Goal: Task Accomplishment & Management: Use online tool/utility

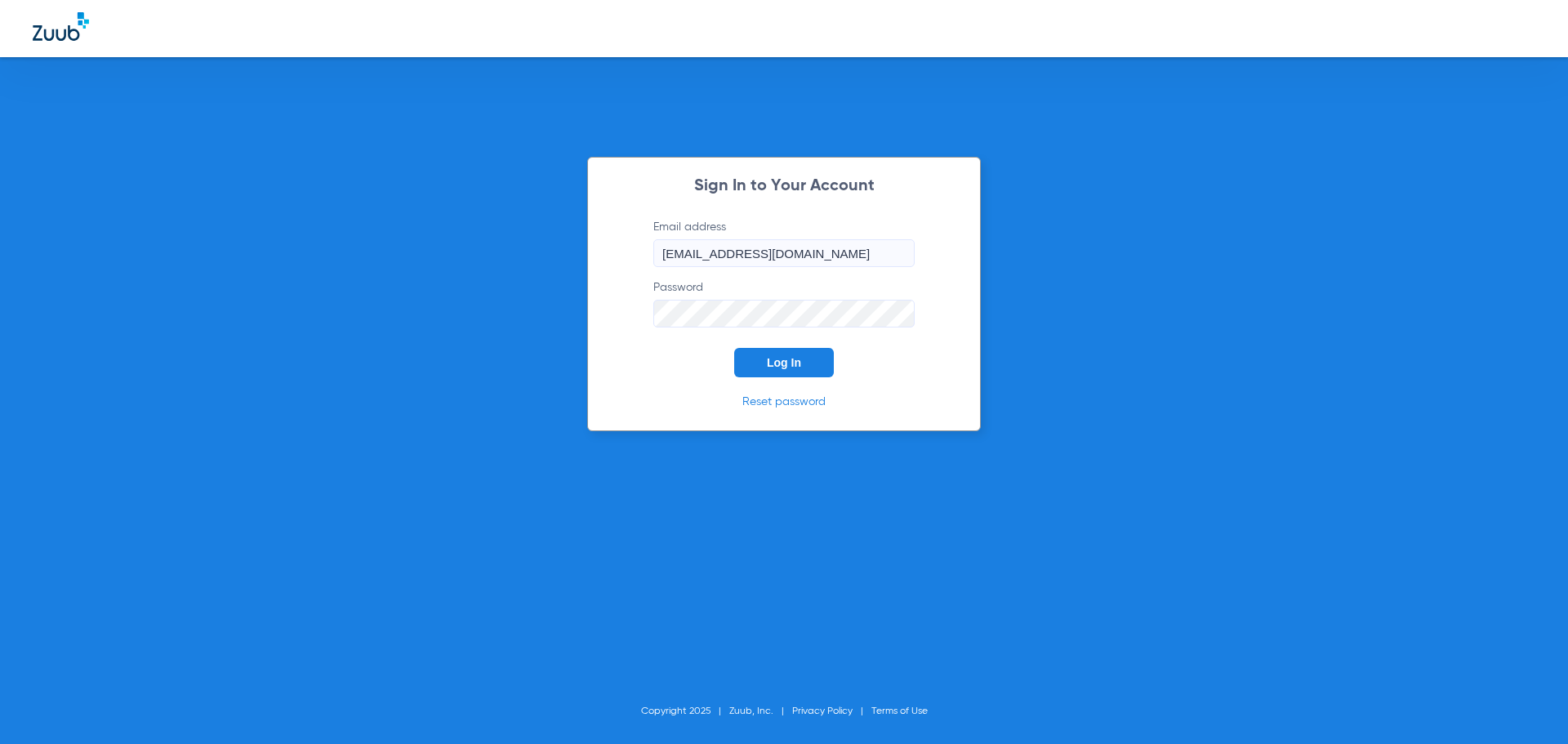
click at [812, 358] on button "Log In" at bounding box center [784, 363] width 100 height 30
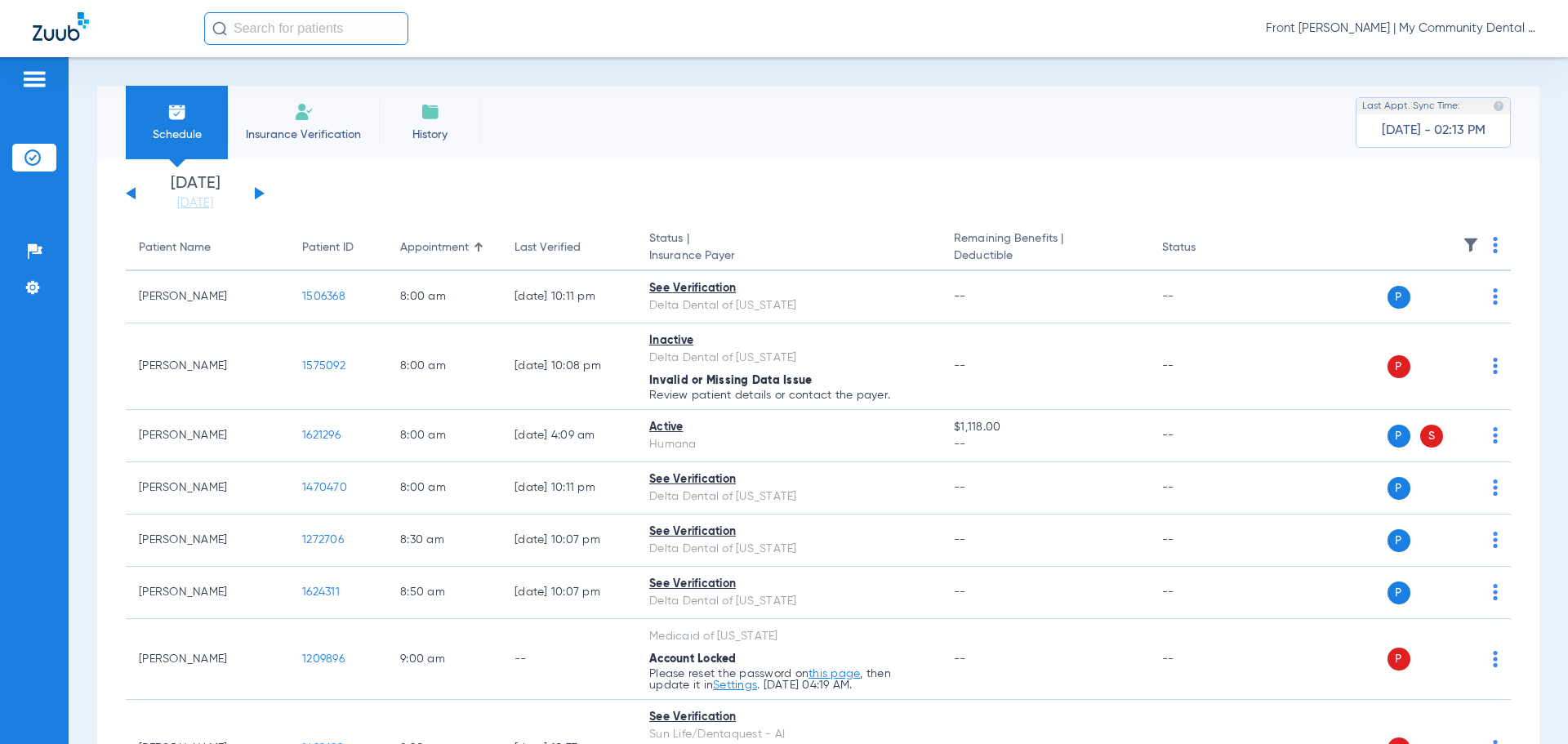
click at [254, 187] on div "[DATE] [DATE] [DATE] [DATE] [DATE] [DATE] [DATE] [DATE] [DATE] [DATE] [DATE] [D…" at bounding box center [195, 194] width 139 height 36
click at [257, 190] on button at bounding box center [260, 192] width 10 height 12
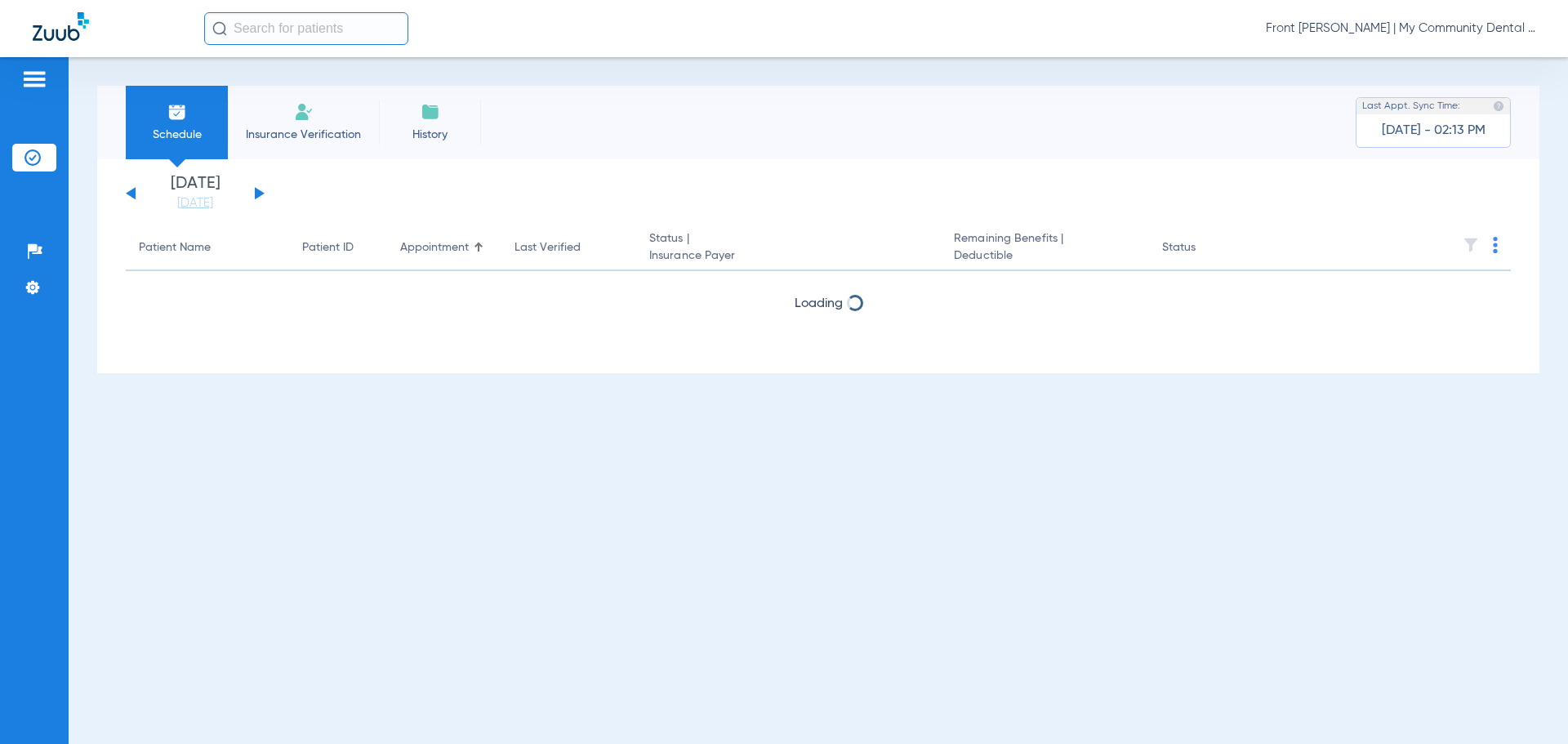
click at [257, 190] on button at bounding box center [260, 192] width 10 height 12
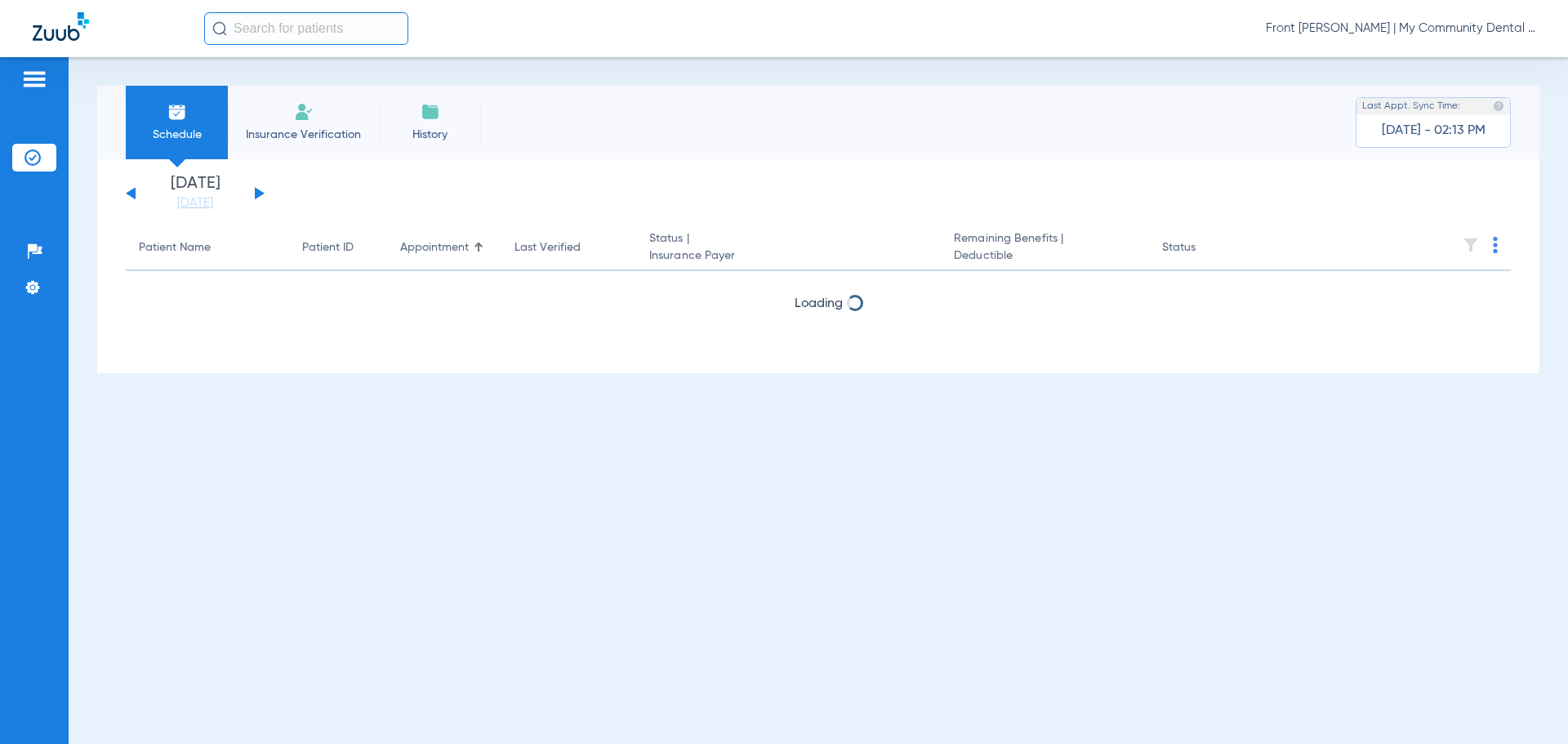
click at [257, 190] on button at bounding box center [260, 192] width 10 height 12
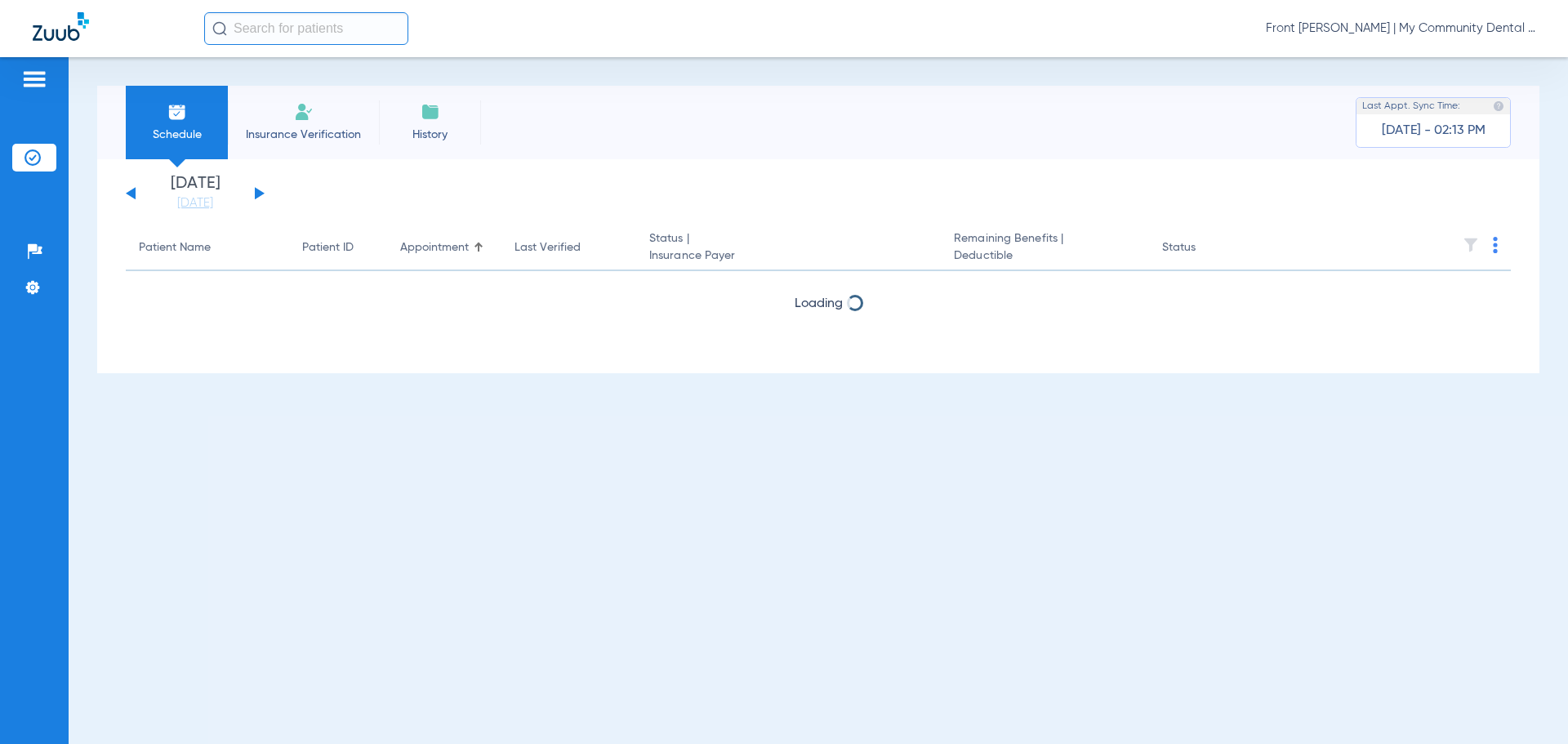
click at [257, 190] on button at bounding box center [260, 192] width 10 height 12
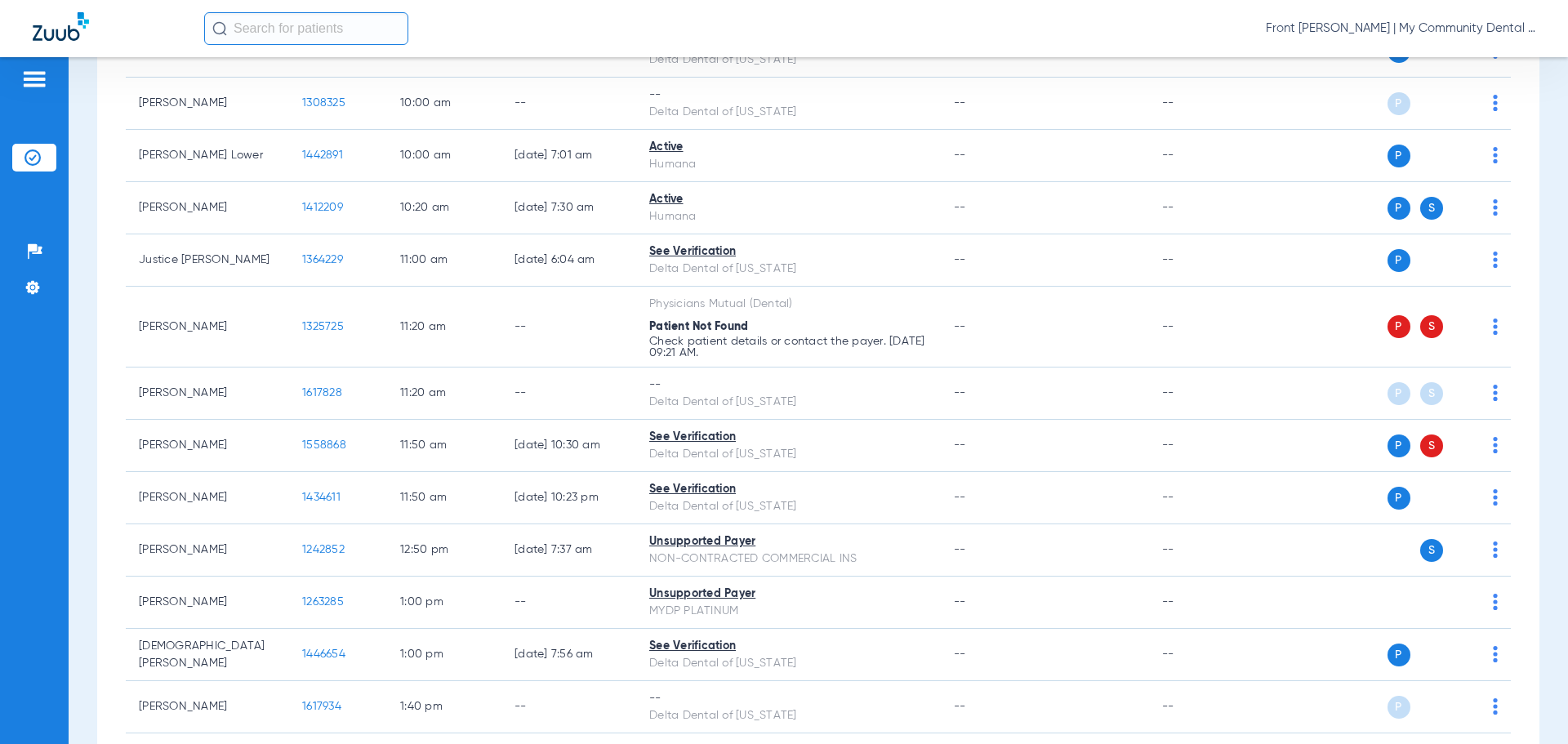
scroll to position [454, 0]
